Goal: Task Accomplishment & Management: Complete application form

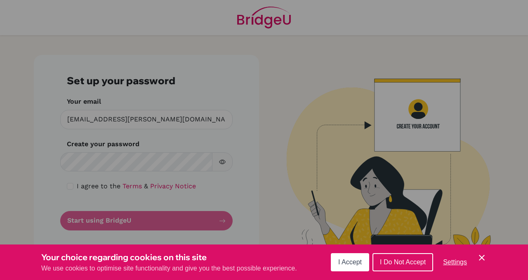
click at [346, 268] on button "I Accept" at bounding box center [350, 262] width 38 height 18
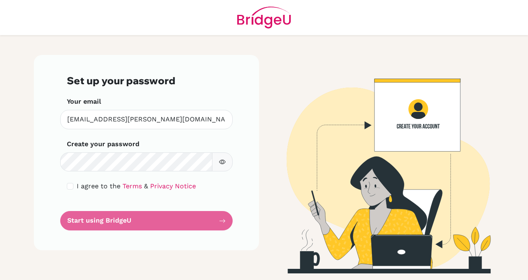
click at [226, 160] on button "button" at bounding box center [222, 161] width 21 height 19
click at [72, 186] on input "checkbox" at bounding box center [70, 186] width 7 height 7
checkbox input "true"
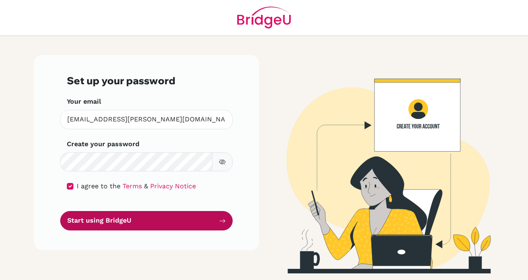
click at [97, 222] on button "Start using BridgeU" at bounding box center [146, 220] width 172 height 19
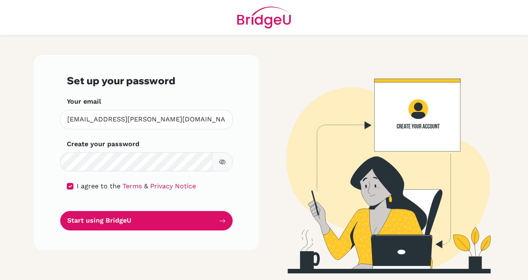
click at [220, 165] on button "button" at bounding box center [222, 161] width 21 height 19
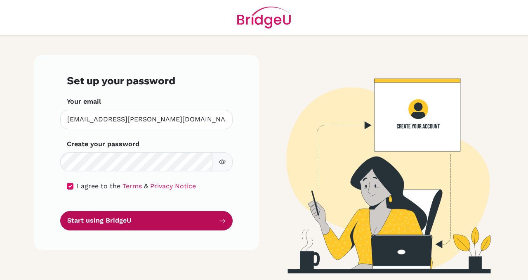
click at [188, 214] on button "Start using BridgeU" at bounding box center [146, 220] width 172 height 19
click at [215, 221] on button "Start using BridgeU" at bounding box center [146, 220] width 172 height 19
click at [219, 221] on icon "submit" at bounding box center [222, 220] width 7 height 7
click at [224, 221] on icon "submit" at bounding box center [222, 221] width 6 height 4
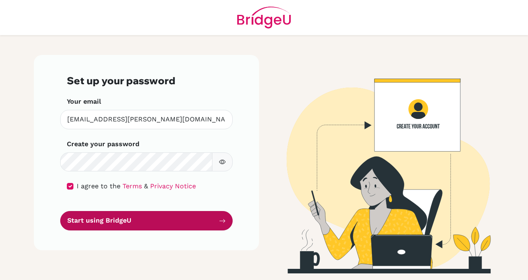
click at [224, 221] on icon "submit" at bounding box center [222, 221] width 6 height 4
click at [204, 226] on button "Start using BridgeU" at bounding box center [146, 220] width 172 height 19
click at [219, 225] on button "Start using BridgeU" at bounding box center [146, 220] width 172 height 19
click at [197, 216] on button "Start using BridgeU" at bounding box center [146, 220] width 172 height 19
click at [217, 219] on button "Start using BridgeU" at bounding box center [146, 220] width 172 height 19
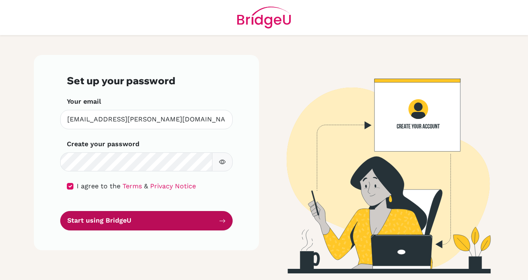
click at [226, 220] on button "Start using BridgeU" at bounding box center [146, 220] width 172 height 19
click at [138, 217] on button "Start using BridgeU" at bounding box center [146, 220] width 172 height 19
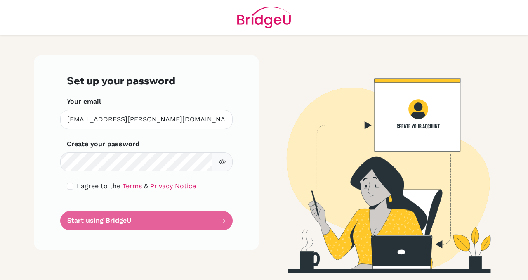
click at [94, 183] on span "I agree to the" at bounding box center [99, 186] width 44 height 8
click at [74, 183] on div "I agree to the Terms & Privacy Notice" at bounding box center [146, 186] width 159 height 10
click at [73, 183] on div "I agree to the Terms & Privacy Notice" at bounding box center [146, 186] width 159 height 10
click at [73, 184] on input "checkbox" at bounding box center [70, 186] width 7 height 7
checkbox input "true"
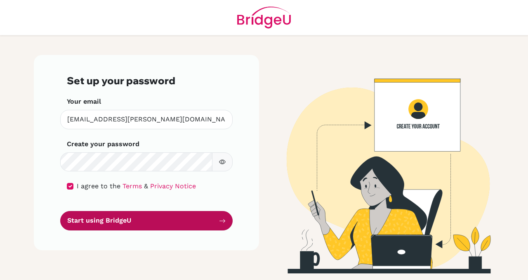
click at [164, 221] on button "Start using BridgeU" at bounding box center [146, 220] width 172 height 19
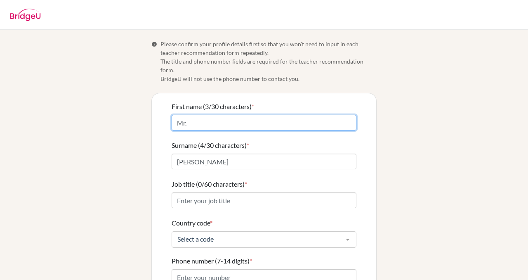
click at [209, 119] on input "Mr." at bounding box center [264, 123] width 185 height 16
type input "M"
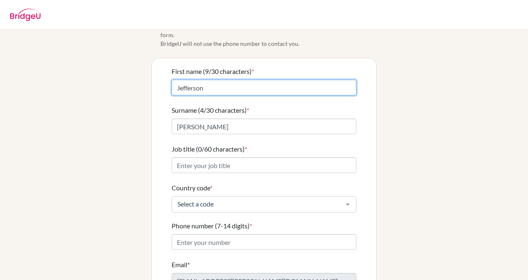
scroll to position [47, 0]
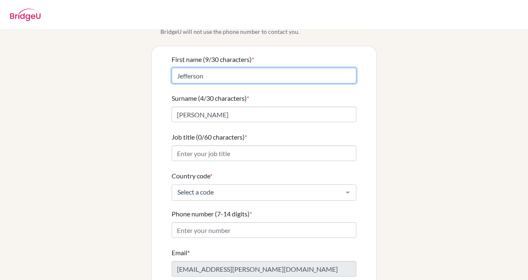
type input "Jefferson"
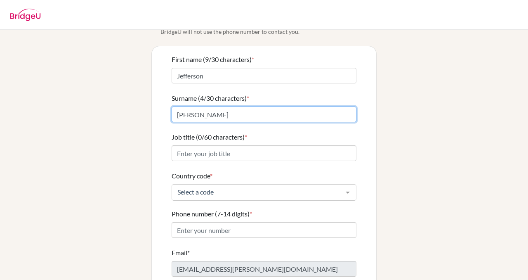
click at [216, 108] on input "[PERSON_NAME]" at bounding box center [264, 114] width 185 height 16
type input "[PERSON_NAME]"
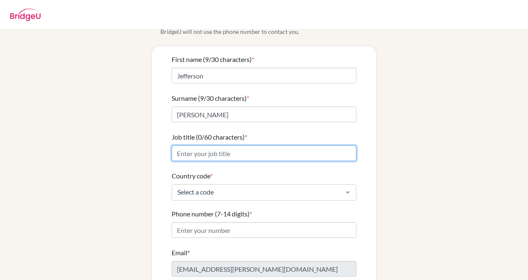
click at [231, 149] on input "Job title (0/60 characters) *" at bounding box center [264, 153] width 185 height 16
type input "DP Chemistry Teacher/Testing Supervisor"
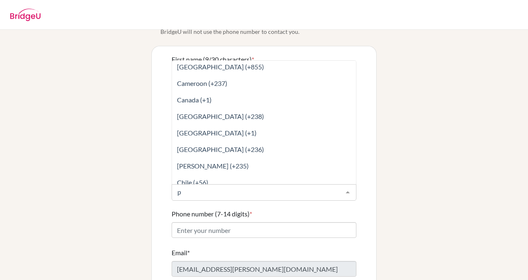
scroll to position [503, 0]
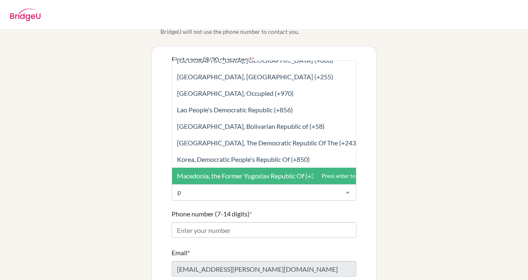
type input "ph"
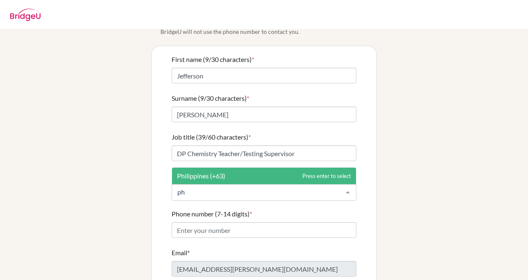
scroll to position [0, 0]
click at [241, 167] on span "Philippines (+63)" at bounding box center [264, 175] width 184 height 16
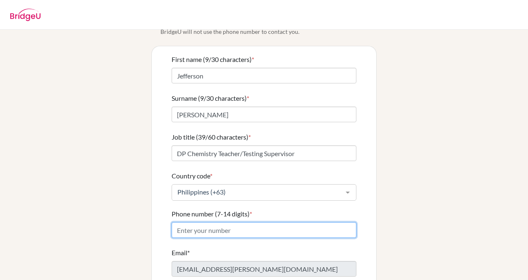
click at [230, 225] on input "Phone number (7-14 digits) *" at bounding box center [264, 230] width 185 height 16
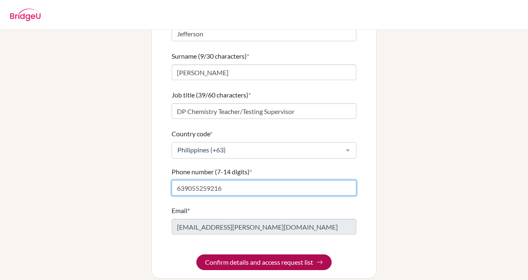
type input "639055259216"
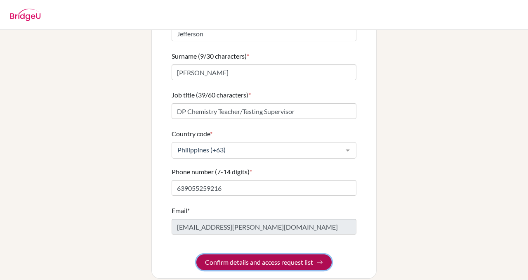
click at [226, 256] on button "Confirm details and access request list" at bounding box center [263, 262] width 135 height 16
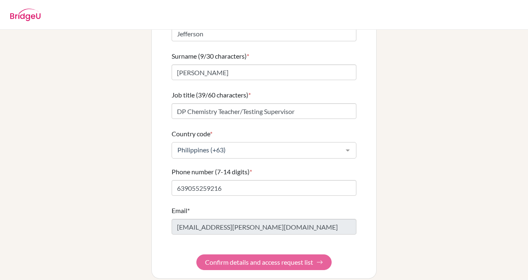
click at [317, 252] on form "First name (9/30 characters) * Jefferson Surname (9/30 characters) * Catacutan …" at bounding box center [264, 140] width 185 height 257
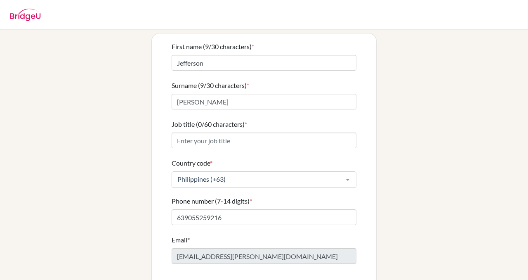
scroll to position [61, 0]
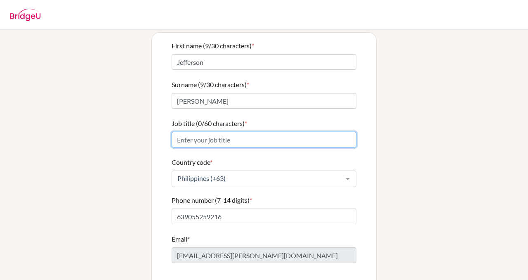
click at [207, 133] on input "Job title (0/60 characters) *" at bounding box center [264, 140] width 185 height 16
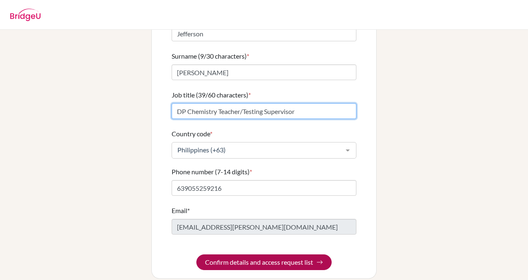
type input "DP Chemistry Teacher/Testing Supervisor"
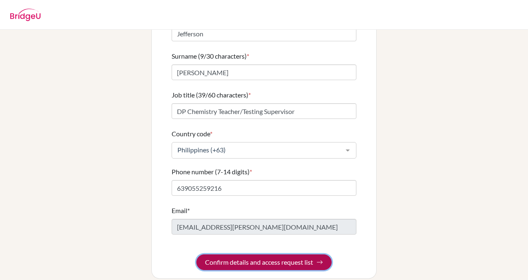
click at [266, 254] on button "Confirm details and access request list" at bounding box center [263, 262] width 135 height 16
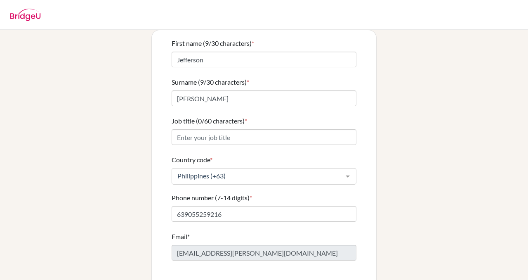
scroll to position [62, 0]
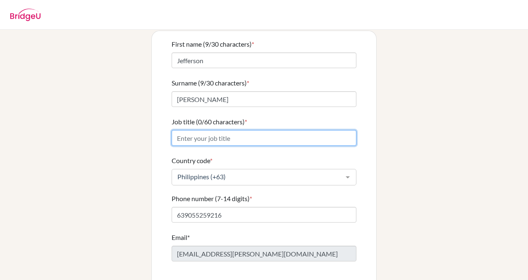
click at [236, 134] on input "Job title (0/60 characters) *" at bounding box center [264, 138] width 185 height 16
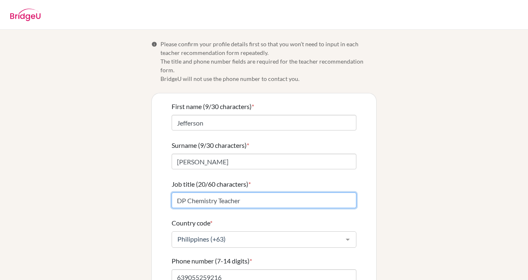
scroll to position [89, 0]
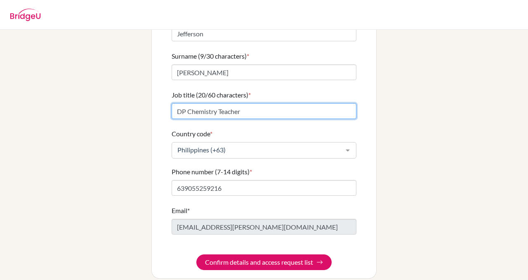
type input "DP Chemistry Teacher"
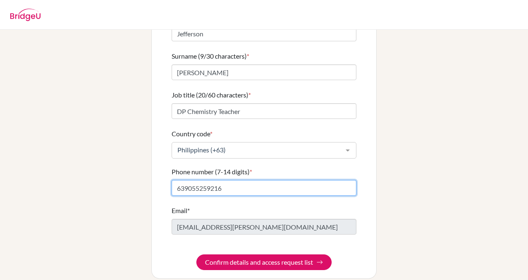
click at [262, 183] on input "639055259216" at bounding box center [264, 188] width 185 height 16
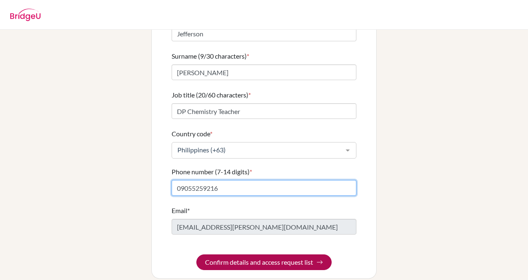
type input "09055259216"
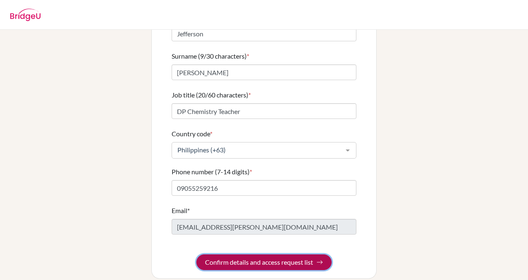
click at [256, 254] on button "Confirm details and access request list" at bounding box center [263, 262] width 135 height 16
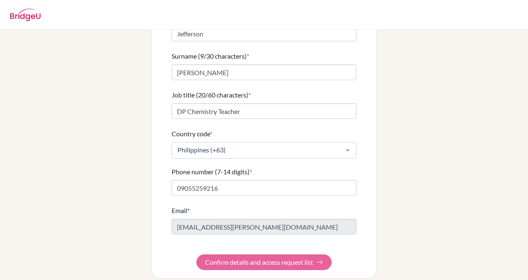
click at [230, 246] on form "First name (9/30 characters) * Jefferson Surname (9/30 characters) * Catacutan …" at bounding box center [264, 140] width 185 height 257
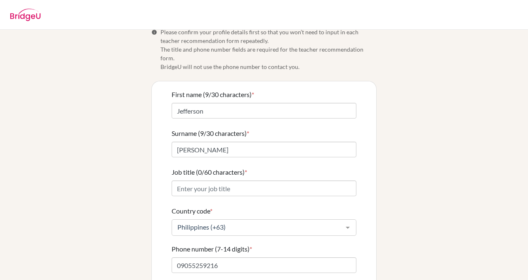
scroll to position [6, 0]
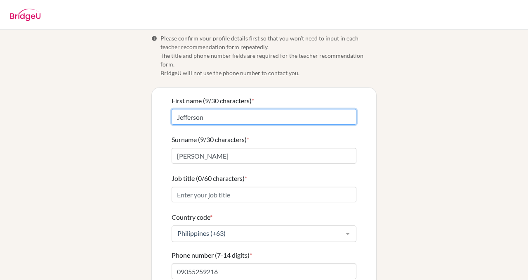
click at [172, 109] on input "Jefferson" at bounding box center [264, 117] width 185 height 16
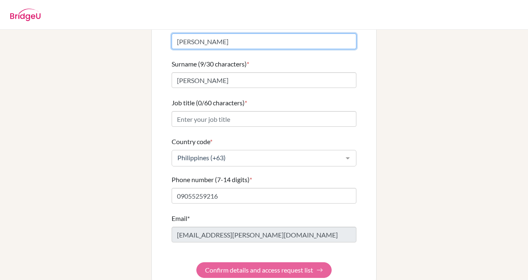
scroll to position [89, 0]
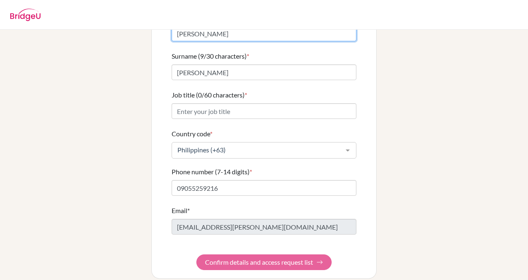
type input "Mr. Jefferson"
click at [103, 154] on div "Info Please confirm your profile details first so that you won’t need to input …" at bounding box center [264, 115] width 470 height 328
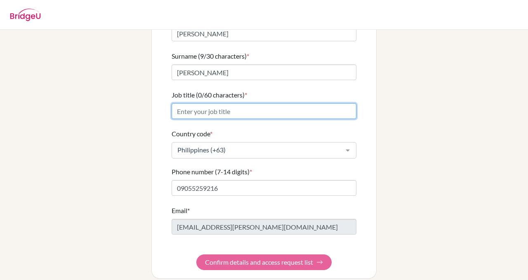
click at [199, 103] on input "Job title (0/60 characters) *" at bounding box center [264, 111] width 185 height 16
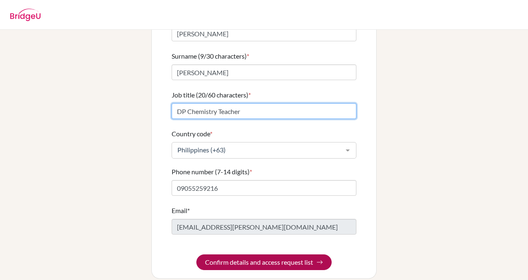
type input "DP Chemistry Teacher"
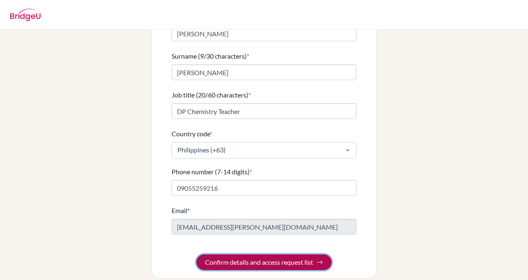
click at [240, 254] on button "Confirm details and access request list" at bounding box center [263, 262] width 135 height 16
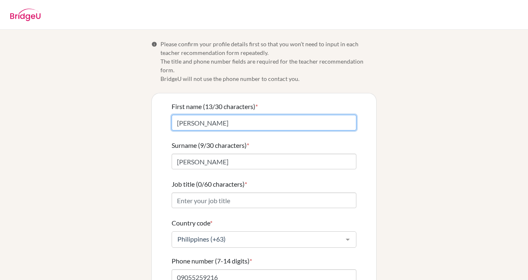
click at [223, 115] on input "Mr. Jefferson" at bounding box center [264, 123] width 185 height 16
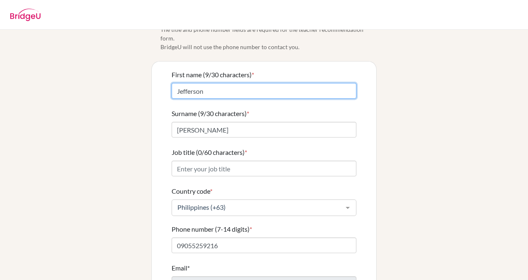
scroll to position [33, 0]
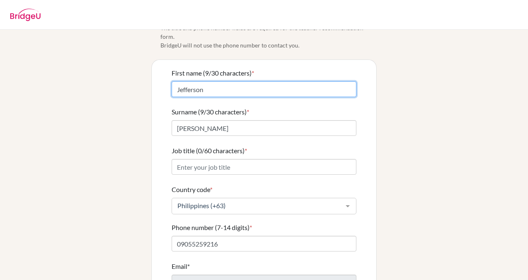
type input "Jefferson"
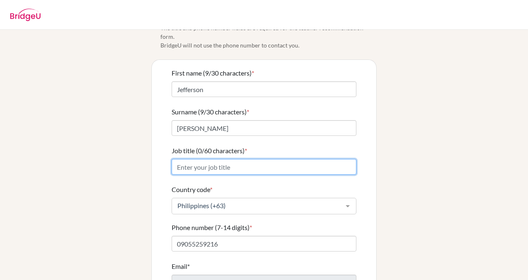
click at [246, 159] on input "Job title (0/60 characters) *" at bounding box center [264, 167] width 185 height 16
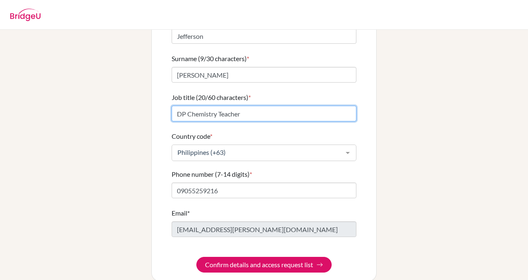
scroll to position [89, 0]
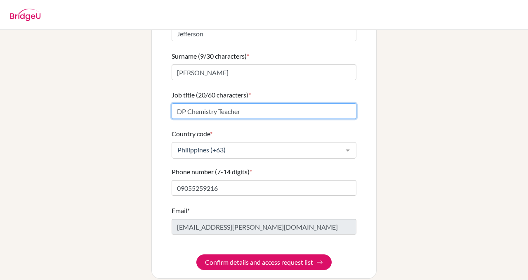
type input "DP Chemistry Teacher"
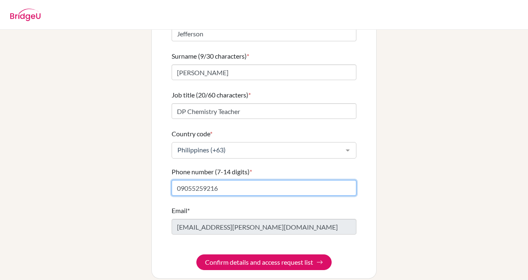
click at [233, 183] on input "09055259216" at bounding box center [264, 188] width 185 height 16
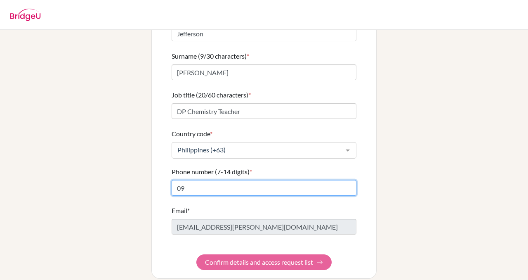
type input "0"
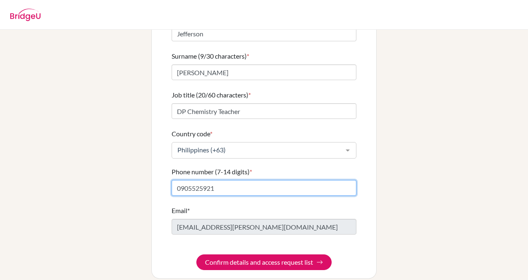
type input "09055259216"
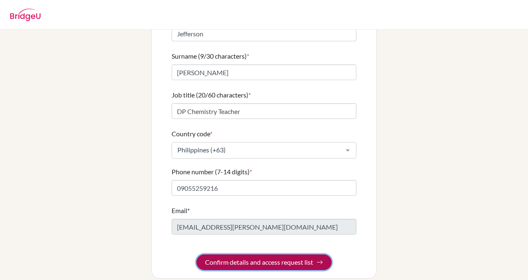
click at [320, 259] on img "submit" at bounding box center [319, 262] width 7 height 7
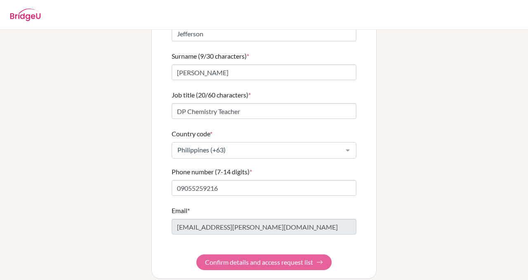
click at [401, 83] on div "Info Please confirm your profile details first so that you won’t need to input …" at bounding box center [264, 115] width 470 height 328
click at [439, 191] on div "Info Please confirm your profile details first so that you won’t need to input …" at bounding box center [264, 115] width 470 height 328
click at [308, 258] on form "First name (9/30 characters) * [PERSON_NAME] Surname (9/30 characters) * [PERSO…" at bounding box center [264, 140] width 185 height 257
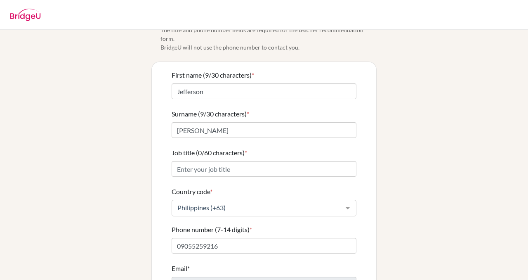
scroll to position [37, 0]
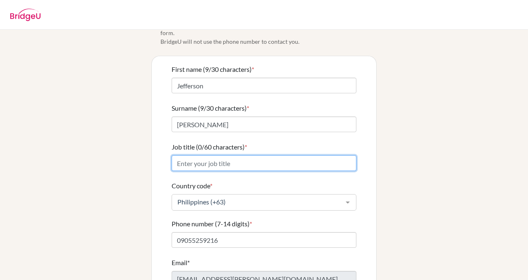
click at [206, 155] on input "Job title (0/60 characters) *" at bounding box center [264, 163] width 185 height 16
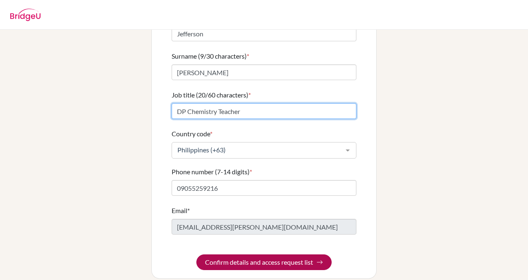
type input "DP Chemistry Teacher"
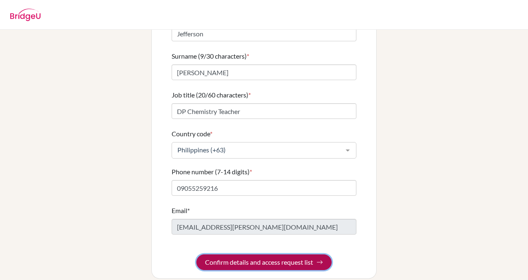
click at [249, 254] on button "Confirm details and access request list" at bounding box center [263, 262] width 135 height 16
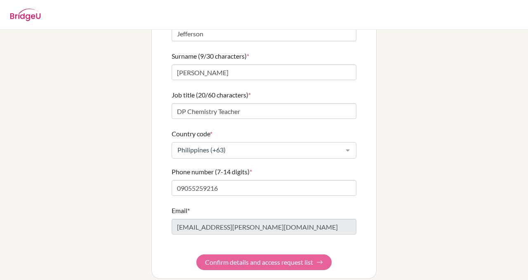
click at [322, 252] on form "First name (9/30 characters) * [PERSON_NAME] Surname (9/30 characters) * [PERSO…" at bounding box center [264, 140] width 185 height 257
click at [298, 250] on form "First name (9/30 characters) * [PERSON_NAME] Surname (9/30 characters) * [PERSO…" at bounding box center [264, 140] width 185 height 257
